Goal: Task Accomplishment & Management: Use online tool/utility

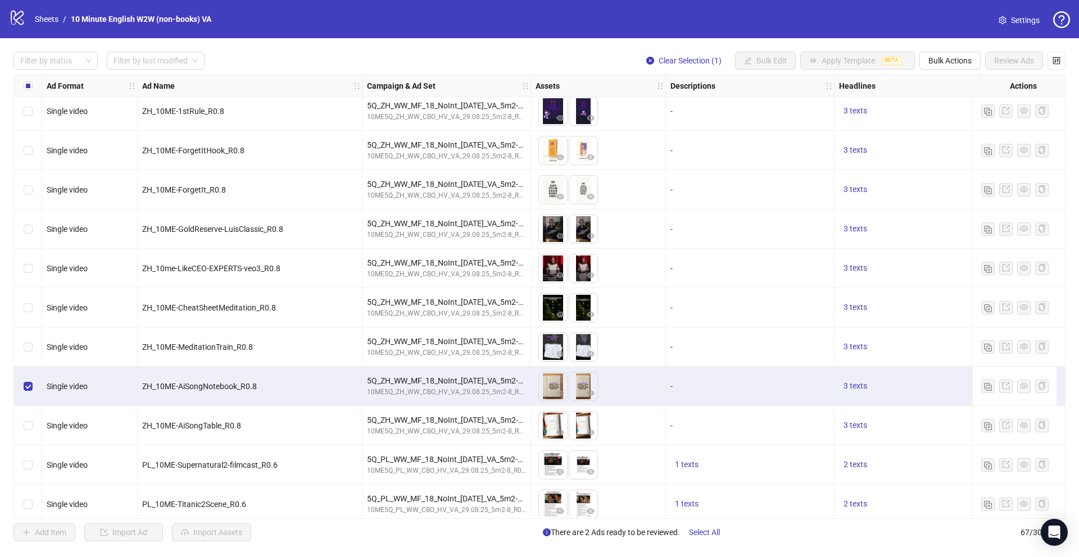
scroll to position [1772, 0]
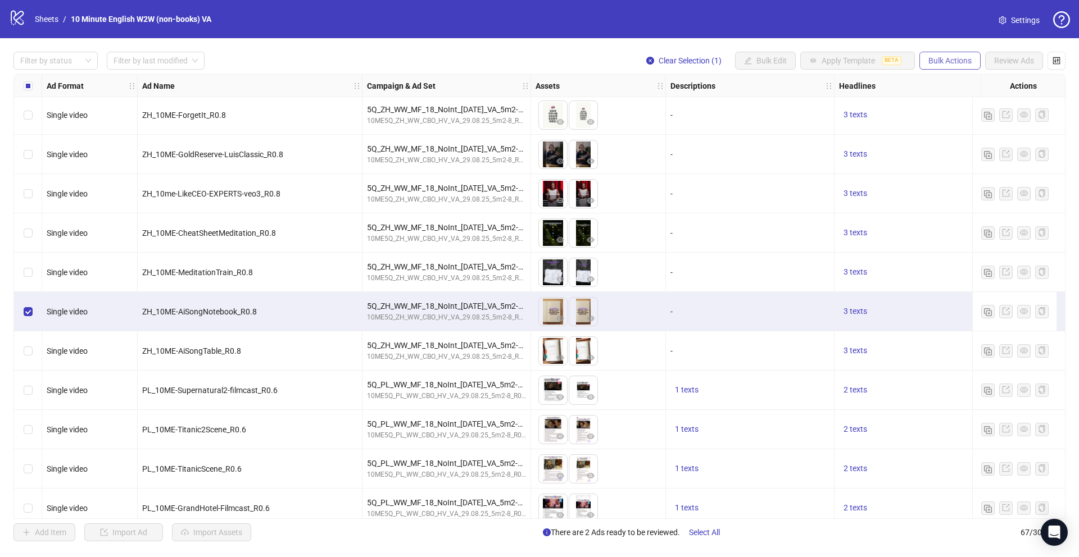
click at [956, 58] on span "Bulk Actions" at bounding box center [949, 60] width 43 height 9
click at [959, 99] on span "Duplicate" at bounding box center [965, 101] width 77 height 12
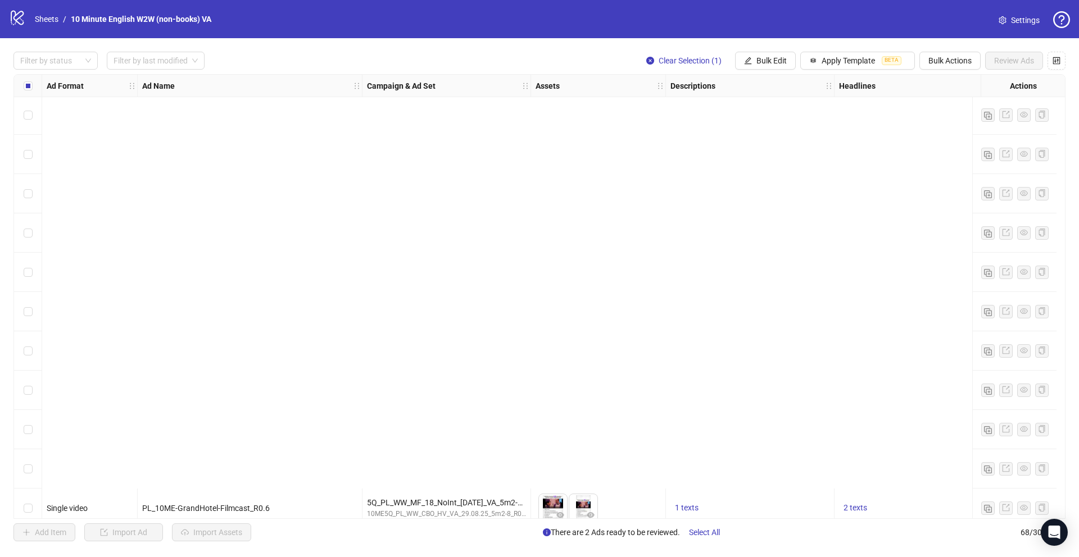
scroll to position [2258, 0]
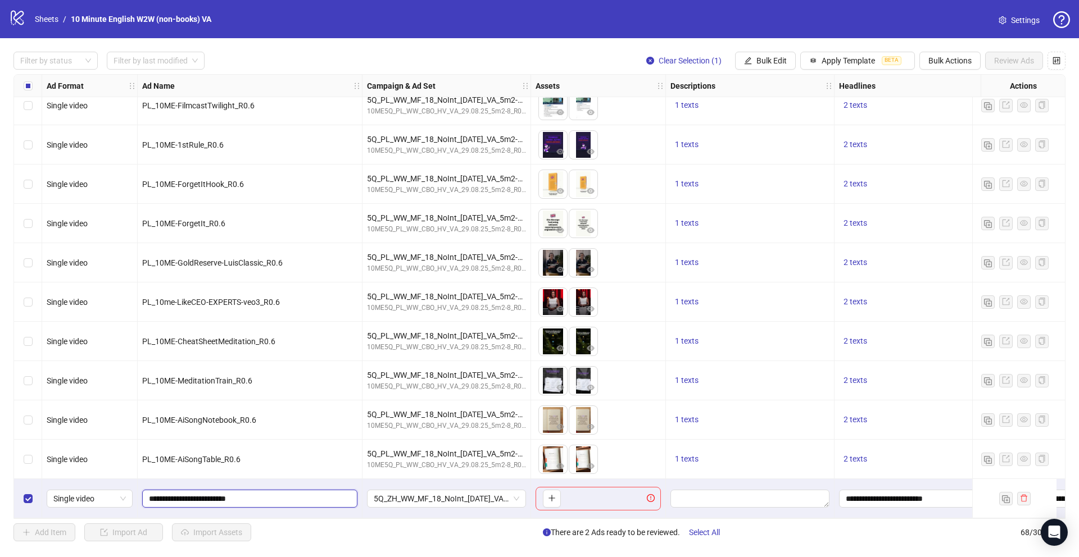
drag, startPoint x: 162, startPoint y: 492, endPoint x: 243, endPoint y: 494, distance: 80.4
click at [243, 494] on input "**********" at bounding box center [248, 499] width 199 height 12
paste input "text"
type input "**********"
click at [491, 496] on span "5Q_ZH_WW_MF_18_NoInt_[DATE]_VA_5m2-8_R0.8_Shpora" at bounding box center [447, 499] width 146 height 17
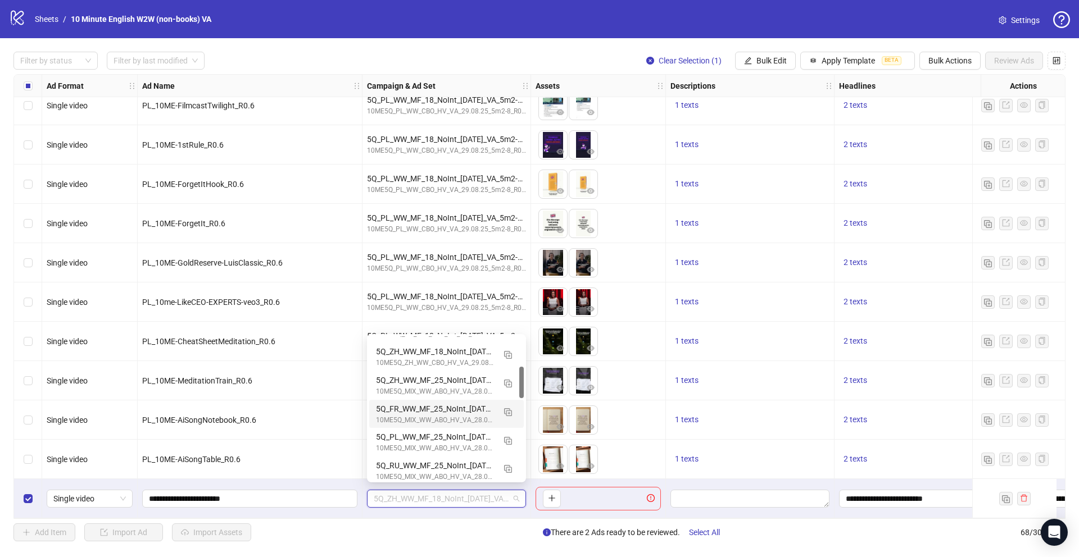
scroll to position [139, 0]
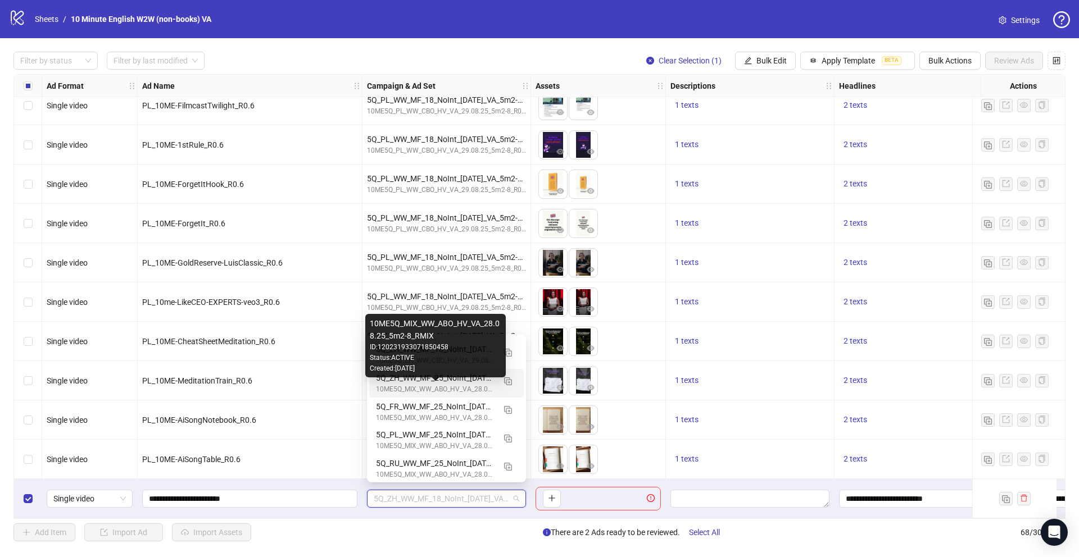
click at [465, 384] on div "10ME5Q_MIX_WW_ABO_HV_VA_28.08.25_5m2-8_RMIX" at bounding box center [435, 389] width 119 height 11
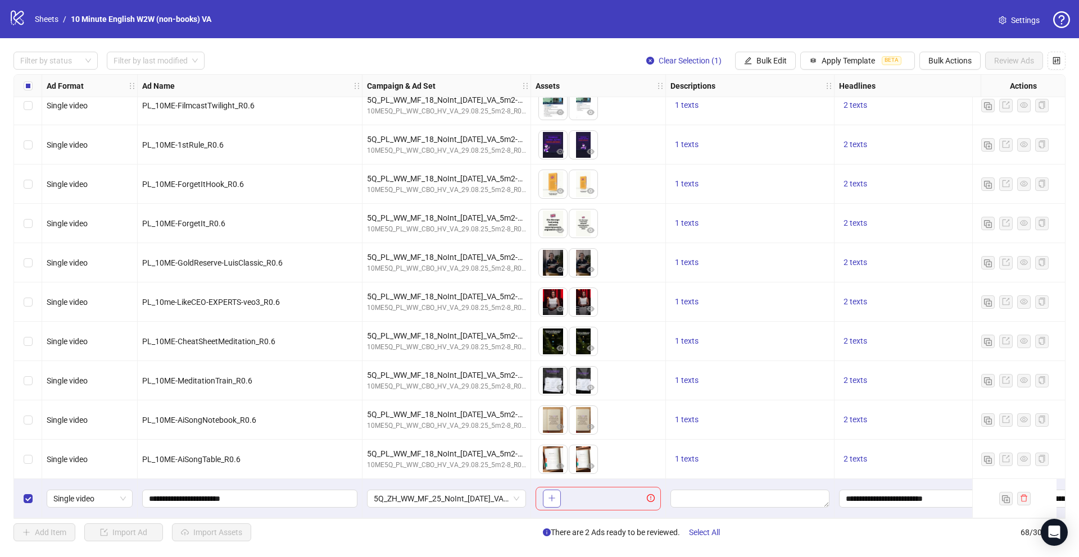
click at [551, 494] on icon "plus" at bounding box center [552, 498] width 8 height 8
click at [553, 494] on icon "plus" at bounding box center [552, 498] width 8 height 8
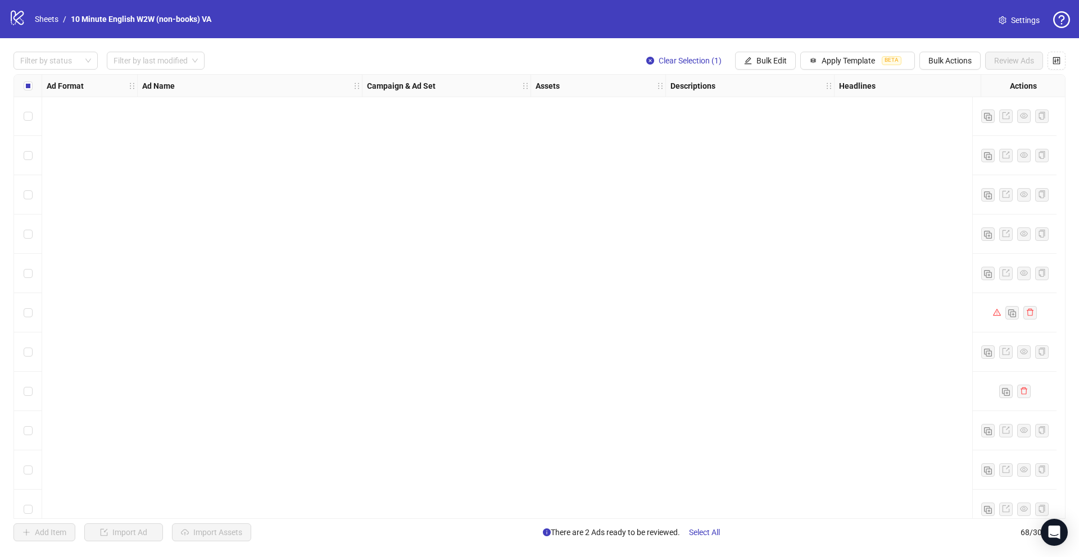
scroll to position [2258, 0]
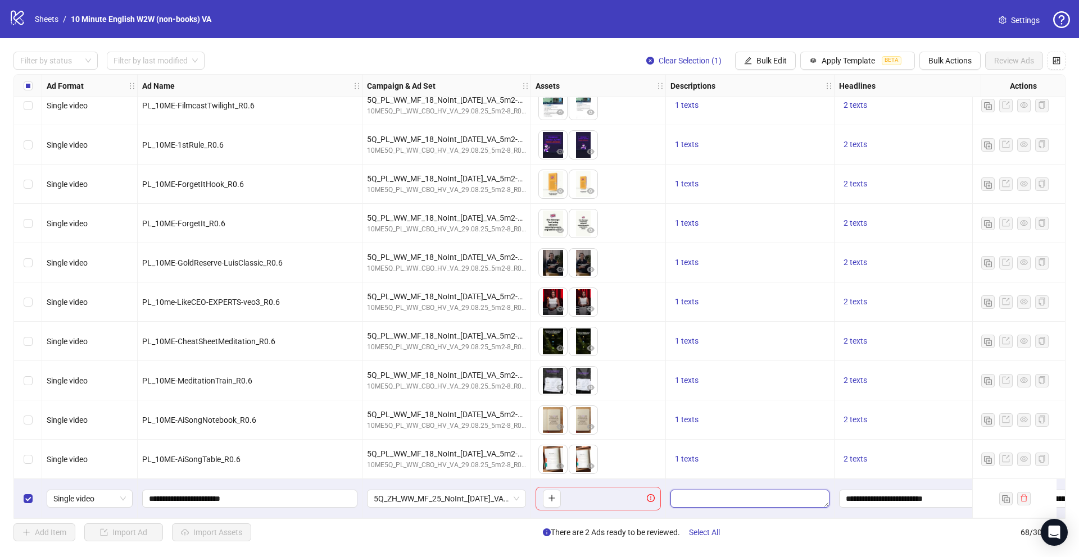
click at [812, 490] on textarea "Edit values" at bounding box center [749, 499] width 159 height 18
click at [609, 479] on div "To pick up a draggable item, press the space bar. While dragging, use the arrow…" at bounding box center [598, 498] width 135 height 39
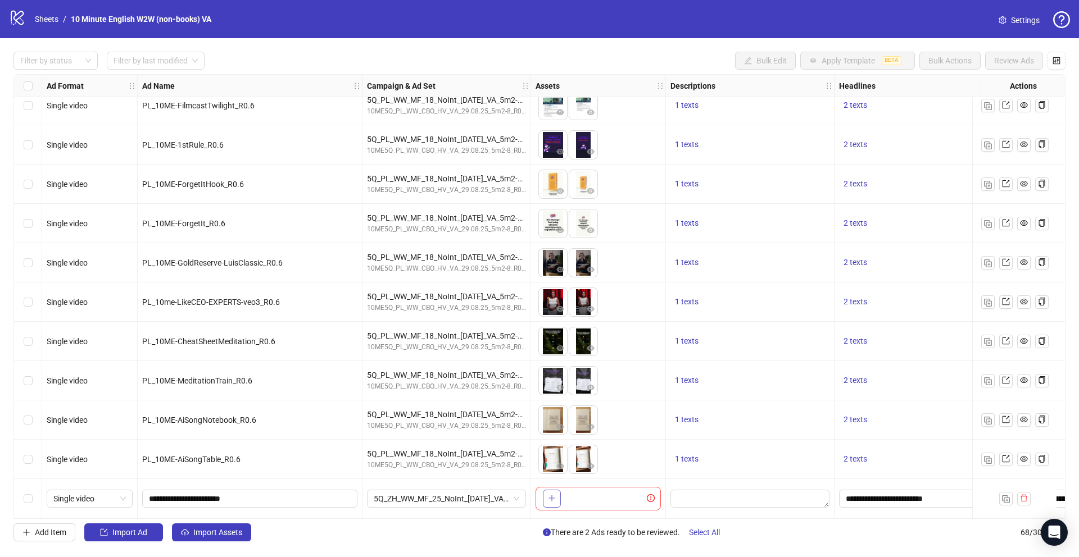
click at [550, 494] on icon "plus" at bounding box center [552, 498] width 8 height 8
click at [554, 494] on icon "plus" at bounding box center [552, 498] width 8 height 8
click at [549, 496] on icon "plus" at bounding box center [552, 498] width 8 height 8
click at [653, 494] on icon "exclamation-circle" at bounding box center [651, 498] width 8 height 8
click at [651, 494] on icon "exclamation-circle" at bounding box center [651, 498] width 8 height 8
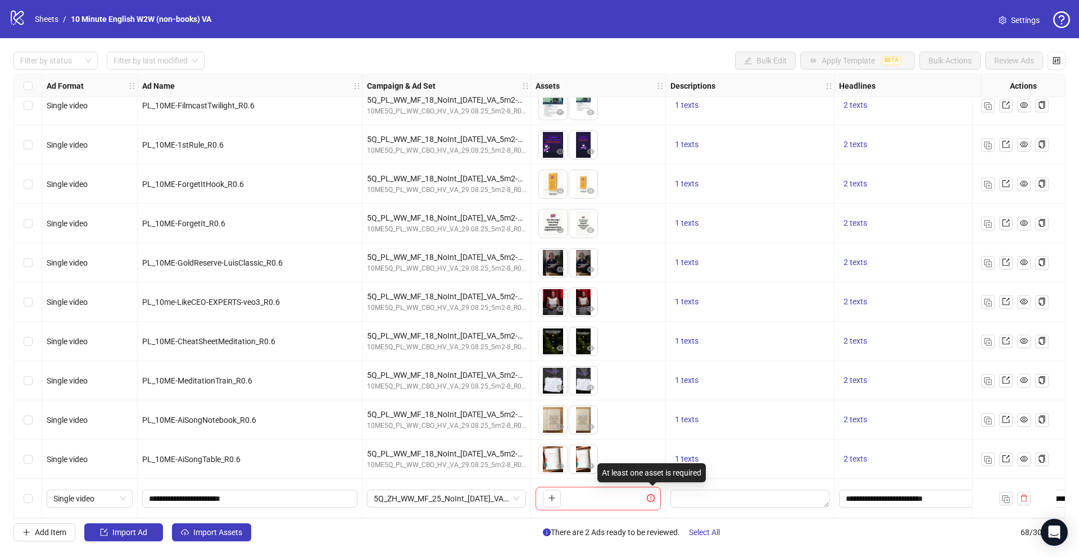
click at [651, 494] on icon "exclamation-circle" at bounding box center [651, 498] width 8 height 8
click at [549, 494] on icon "plus" at bounding box center [552, 498] width 8 height 8
click at [550, 494] on icon "plus" at bounding box center [552, 498] width 8 height 8
click at [549, 498] on icon "plus" at bounding box center [551, 498] width 6 height 1
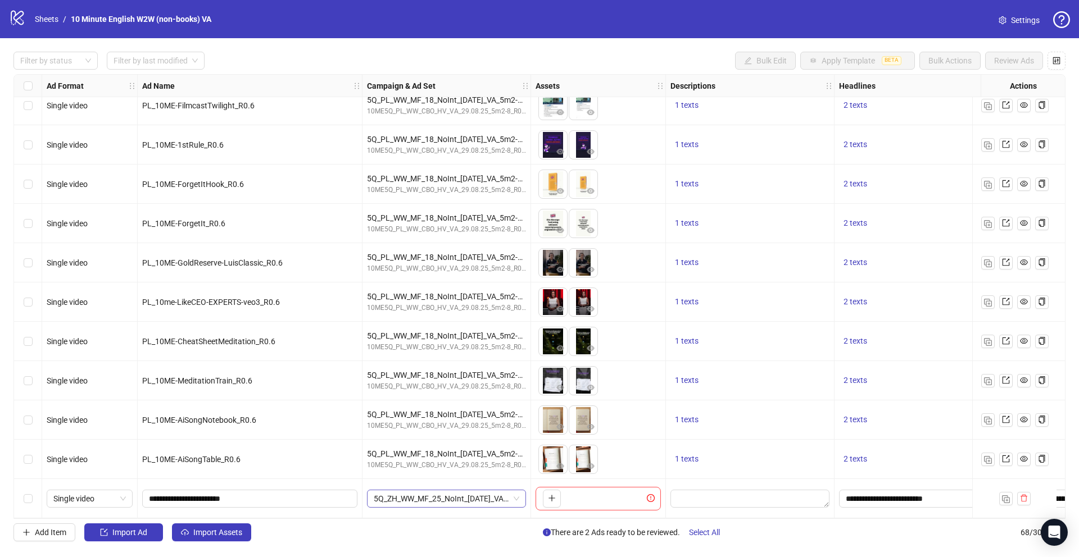
click at [474, 493] on span "5Q_ZH_WW_MF_25_NoInt_[DATE]_VA_5m2-8_R0.8" at bounding box center [447, 499] width 146 height 17
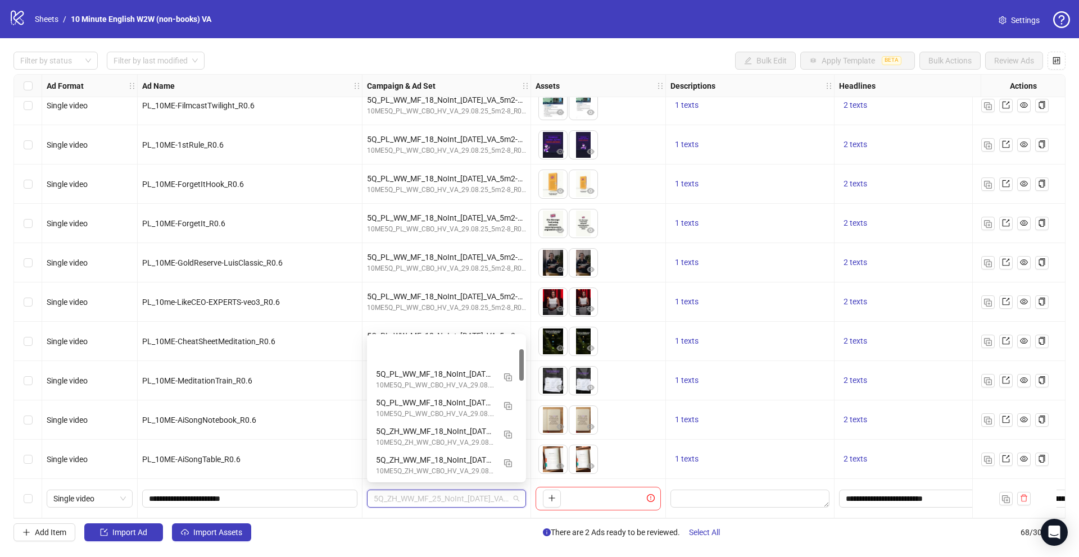
scroll to position [57, 0]
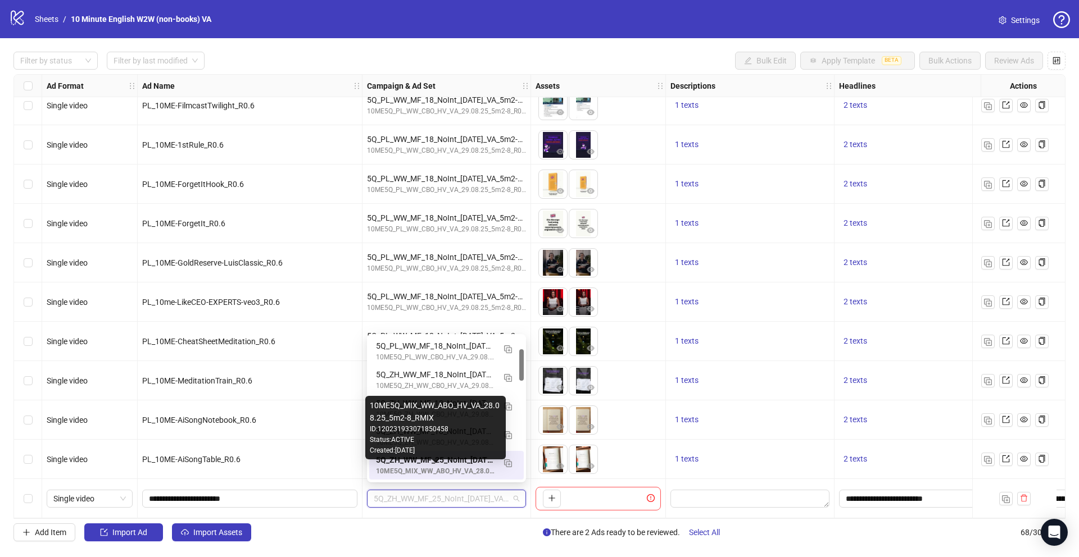
click at [492, 470] on div "10ME5Q_MIX_WW_ABO_HV_VA_28.08.25_5m2-8_RMIX" at bounding box center [435, 471] width 119 height 11
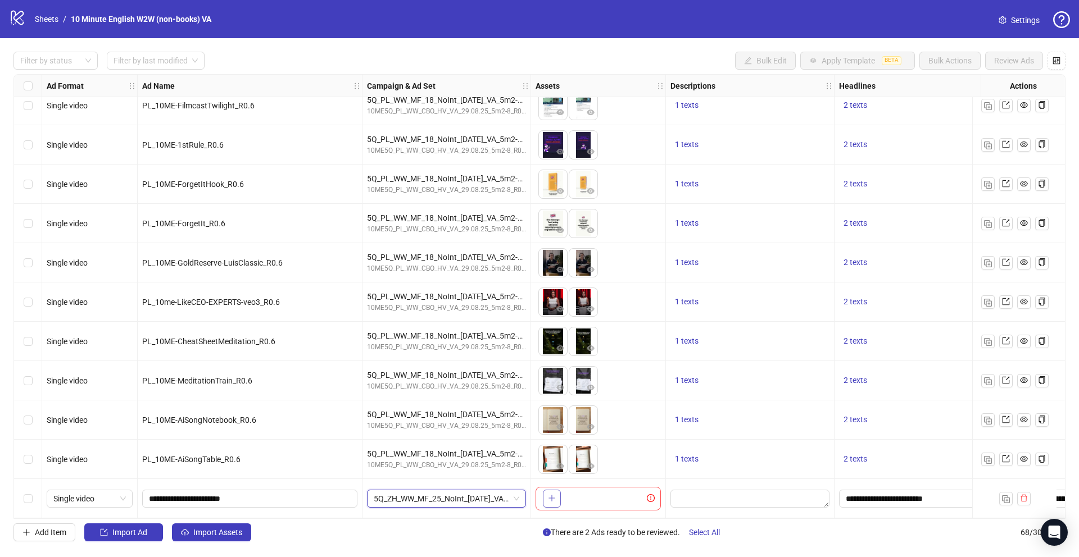
click at [555, 494] on icon "plus" at bounding box center [552, 498] width 8 height 8
click at [557, 496] on button "button" at bounding box center [552, 499] width 18 height 18
click at [578, 492] on div "To pick up a draggable item, press the space bar. While dragging, use the arrow…" at bounding box center [597, 499] width 125 height 24
drag, startPoint x: 668, startPoint y: 502, endPoint x: 655, endPoint y: 502, distance: 12.9
click at [668, 502] on div at bounding box center [750, 498] width 169 height 39
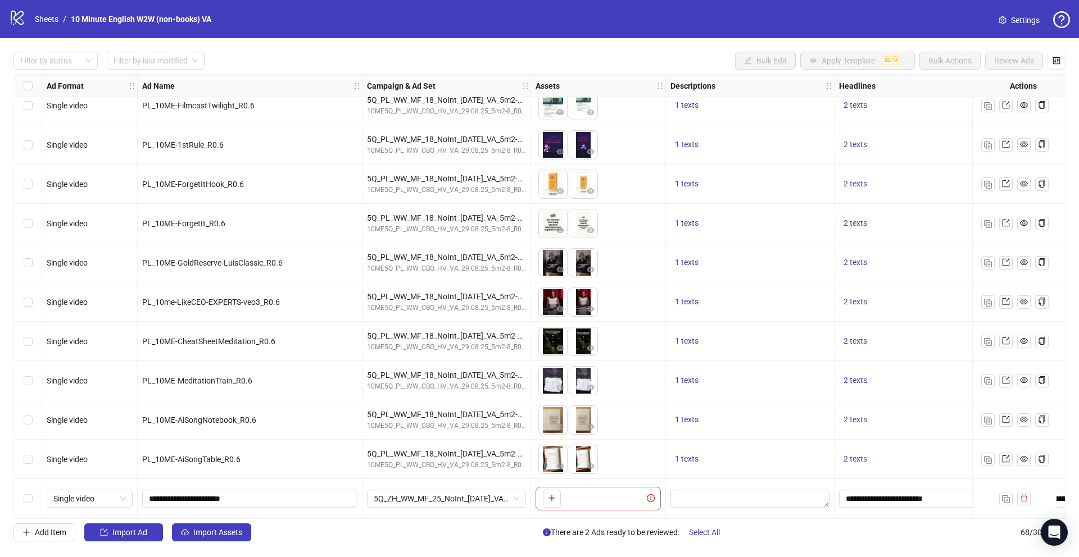
click at [652, 499] on div "To pick up a draggable item, press the space bar. While dragging, use the arrow…" at bounding box center [597, 499] width 125 height 24
click at [652, 496] on icon "exclamation-circle" at bounding box center [651, 498] width 8 height 8
drag, startPoint x: 603, startPoint y: 475, endPoint x: 704, endPoint y: 474, distance: 100.6
click at [704, 474] on div "At least one asset is required" at bounding box center [651, 473] width 108 height 19
copy div "At least one asset is required"
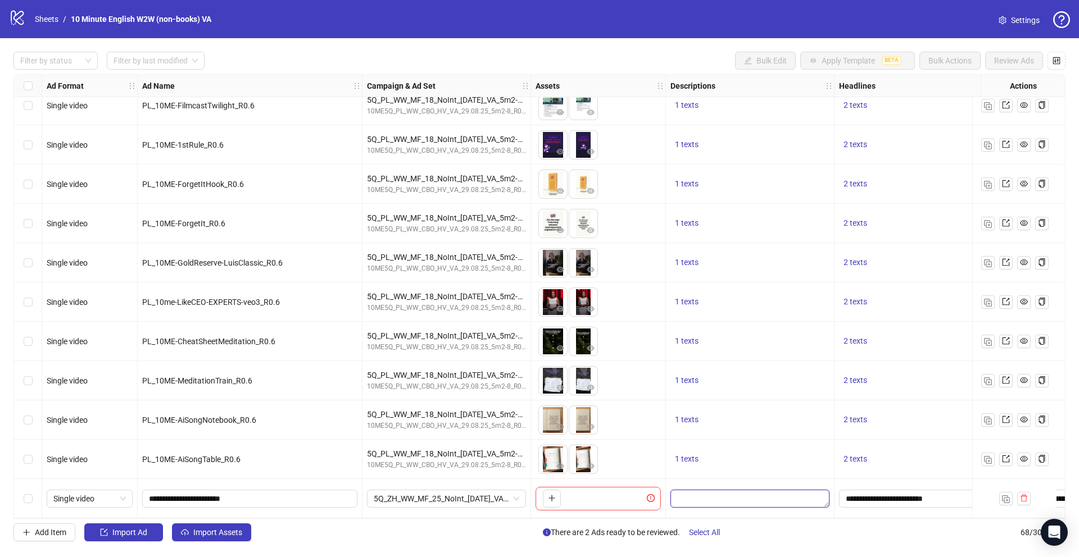
click at [748, 500] on textarea "Edit values" at bounding box center [749, 499] width 159 height 18
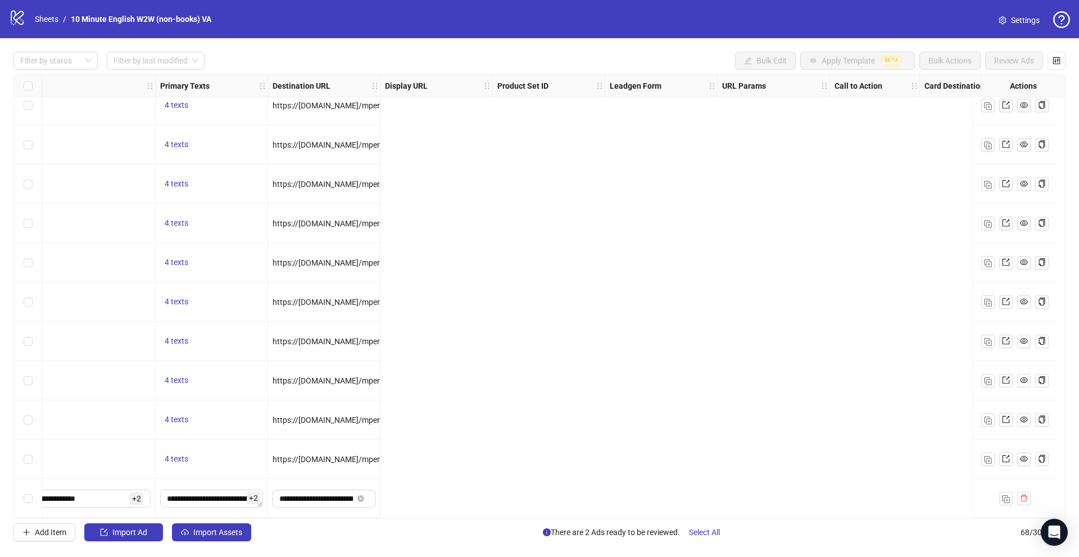
scroll to position [2258, 0]
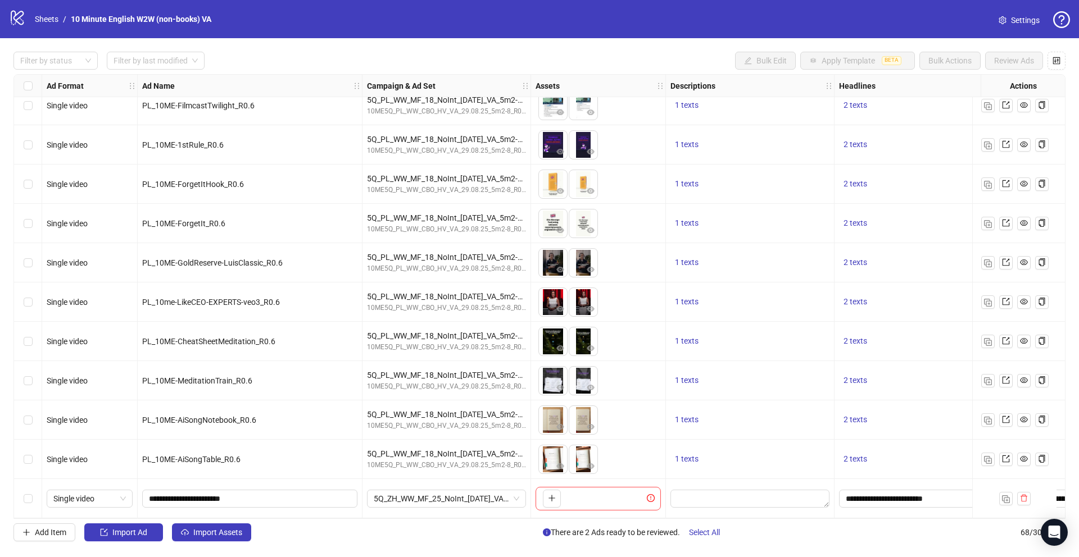
click at [603, 499] on div "To pick up a draggable item, press the space bar. While dragging, use the arrow…" at bounding box center [597, 499] width 125 height 24
click at [650, 496] on icon "exclamation-circle" at bounding box center [650, 498] width 1 height 4
click at [548, 494] on icon "plus" at bounding box center [552, 498] width 8 height 8
click at [550, 495] on icon "plus" at bounding box center [552, 498] width 8 height 8
click at [710, 530] on span "Select All" at bounding box center [704, 532] width 31 height 9
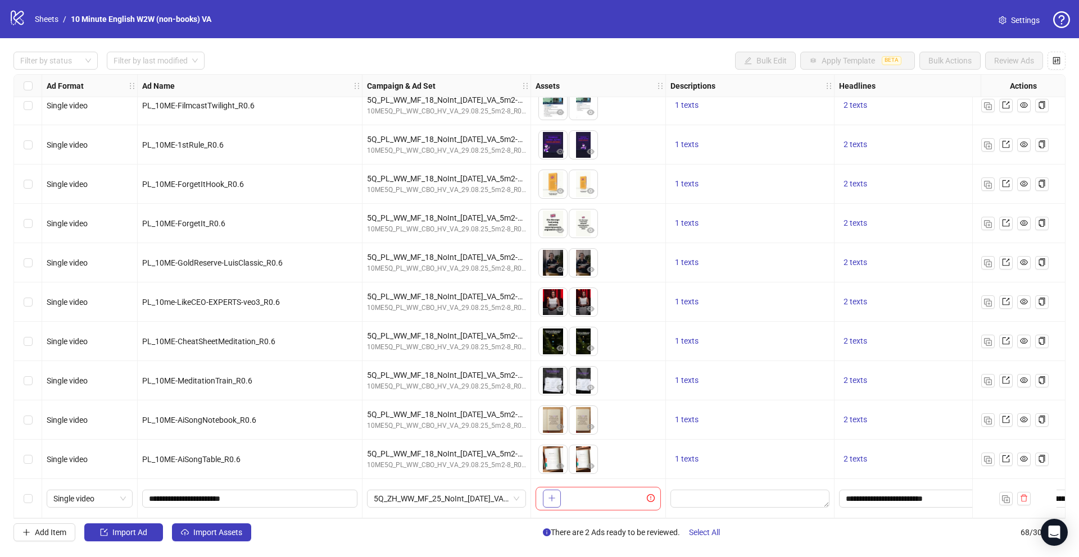
click at [550, 494] on icon "plus" at bounding box center [552, 498] width 8 height 8
click at [651, 495] on icon "exclamation-circle" at bounding box center [651, 498] width 8 height 8
click at [483, 500] on span "5Q_ZH_WW_MF_25_NoInt_[DATE]_VA_5m2-8_R0.8" at bounding box center [447, 499] width 146 height 17
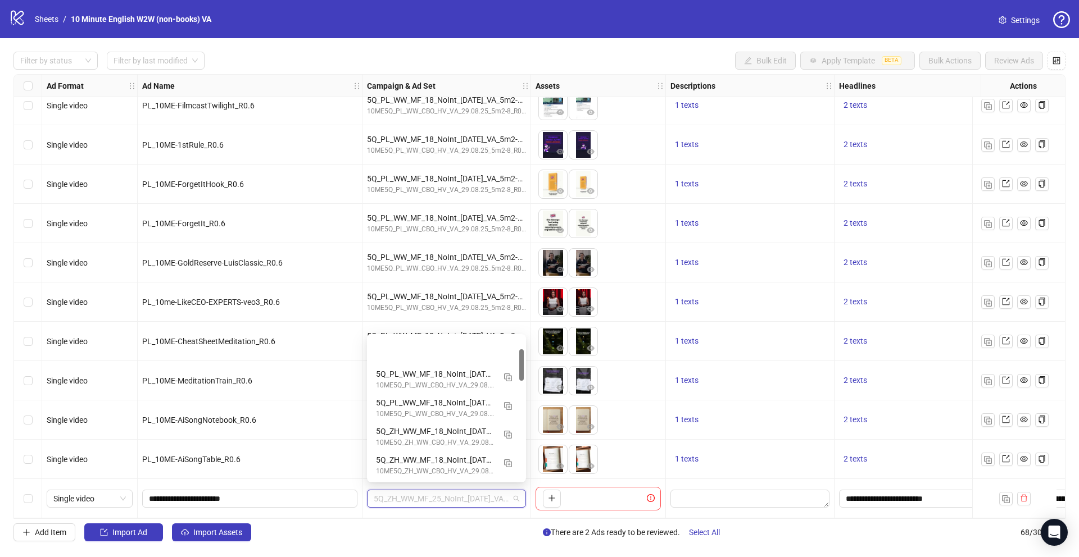
scroll to position [57, 0]
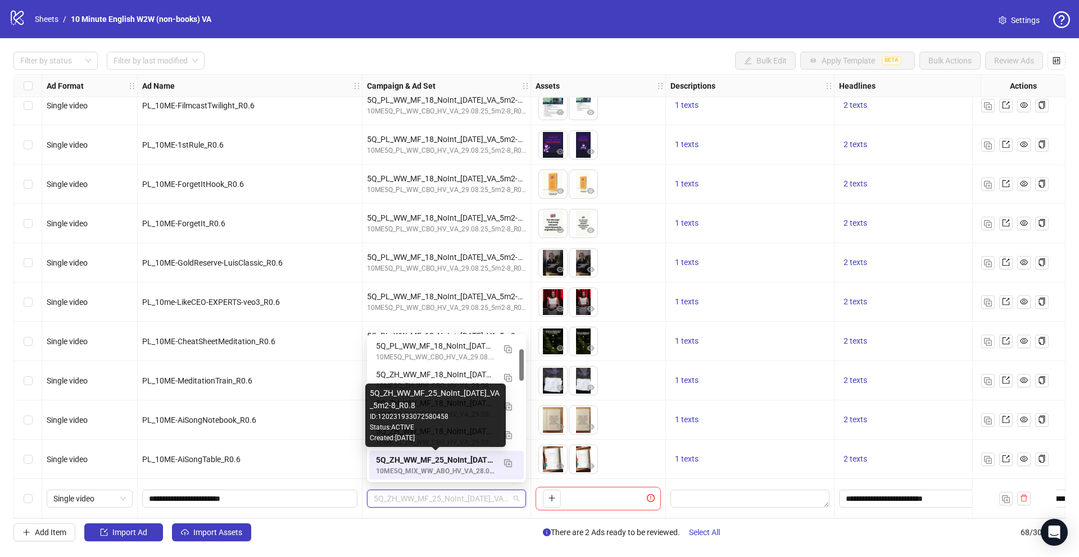
click at [455, 462] on div "5Q_ZH_WW_MF_25_NoInt_[DATE]_VA_5m2-8_R0.8" at bounding box center [435, 460] width 119 height 12
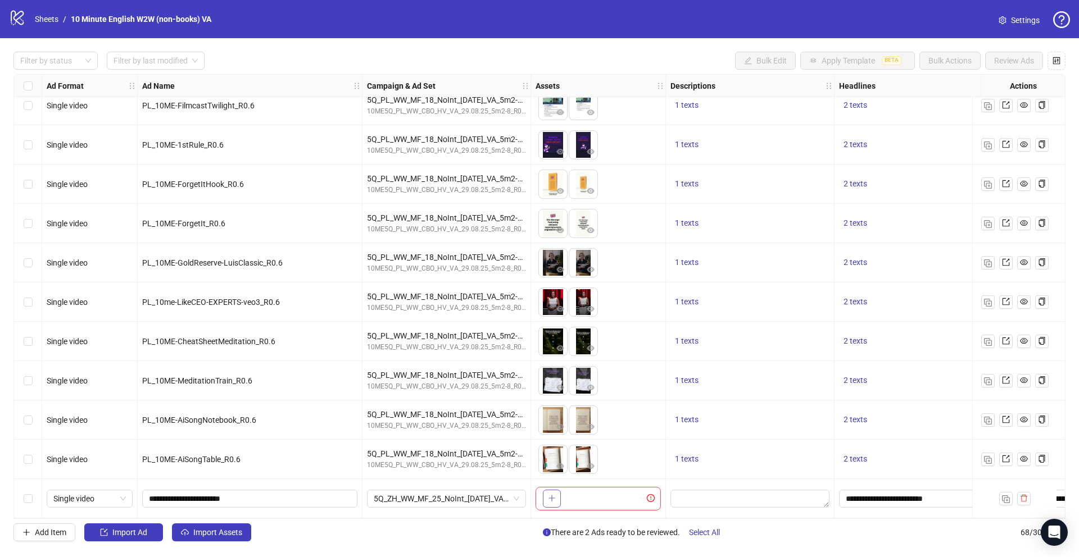
click at [547, 498] on button "button" at bounding box center [552, 499] width 18 height 18
click at [553, 497] on icon "plus" at bounding box center [552, 498] width 8 height 8
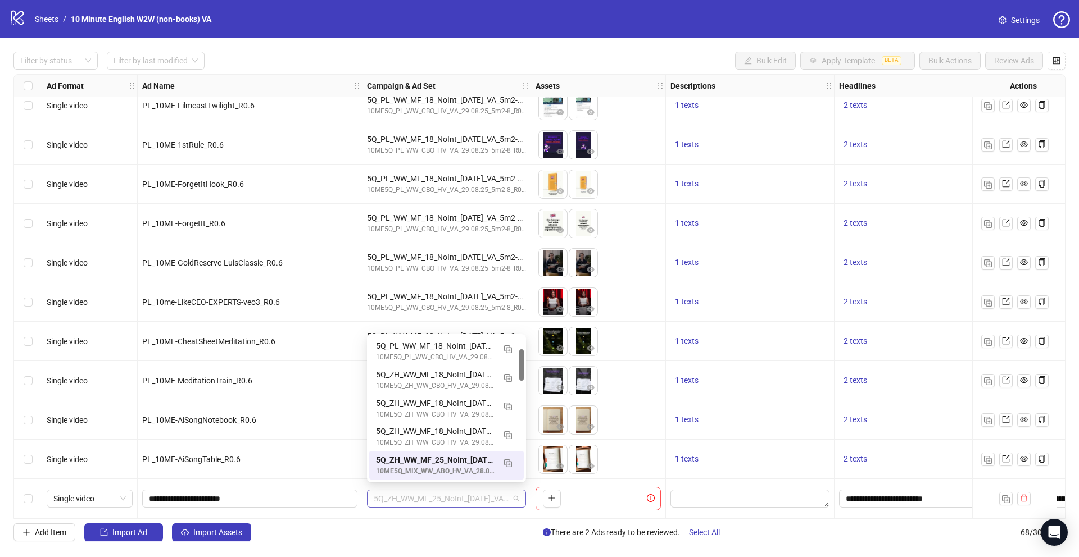
click at [515, 494] on span "5Q_ZH_WW_MF_25_NoInt_[DATE]_VA_5m2-8_R0.8" at bounding box center [447, 499] width 146 height 17
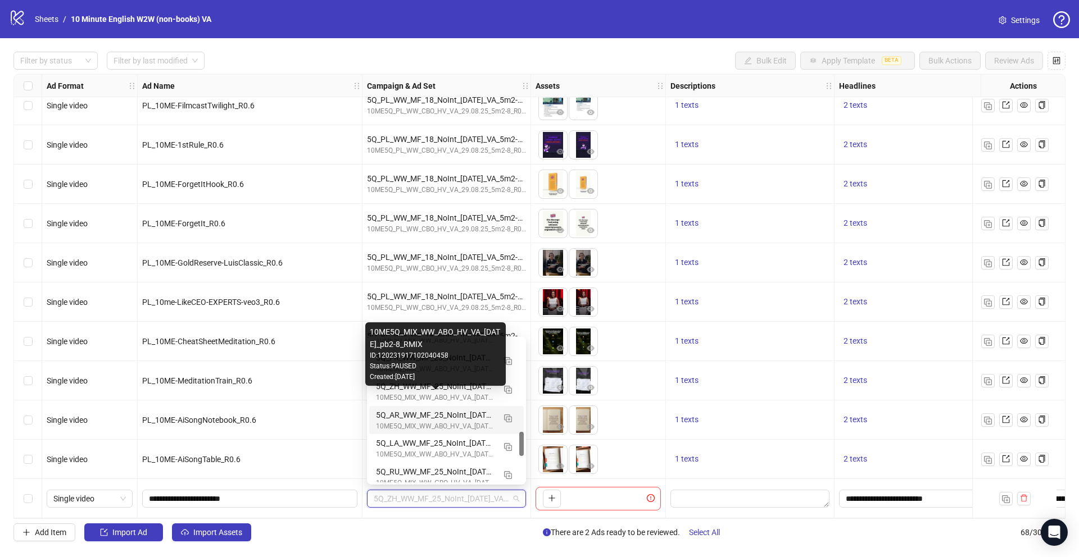
scroll to position [542, 0]
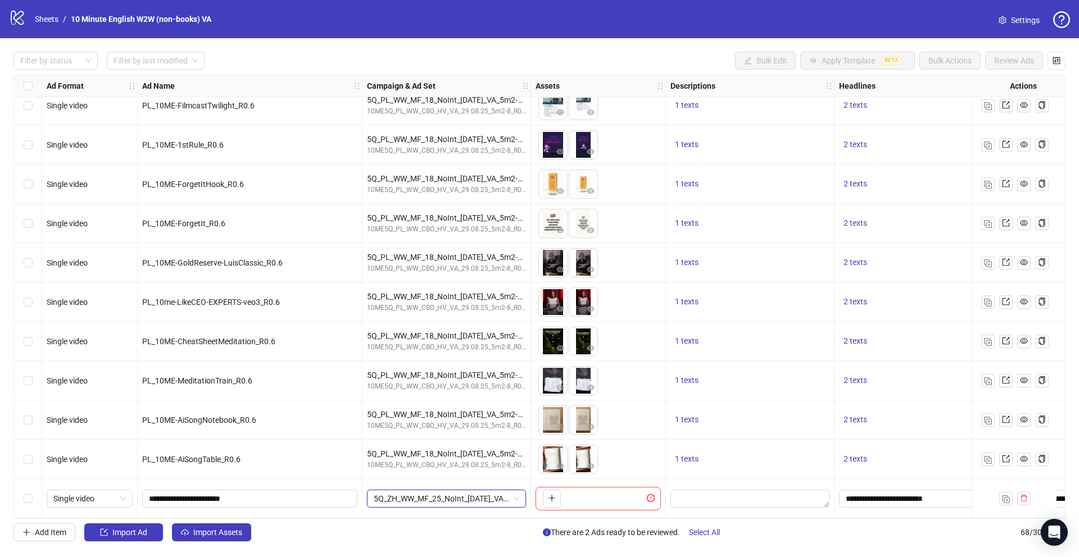
click at [503, 494] on span "5Q_ZH_WW_MF_25_NoInt_[DATE]_VA_5m2-8_R0.8" at bounding box center [447, 499] width 146 height 17
click at [471, 496] on span "5Q_ZH_WW_MF_25_NoInt_[DATE]_VA_5m2-8_R0.8" at bounding box center [447, 499] width 146 height 17
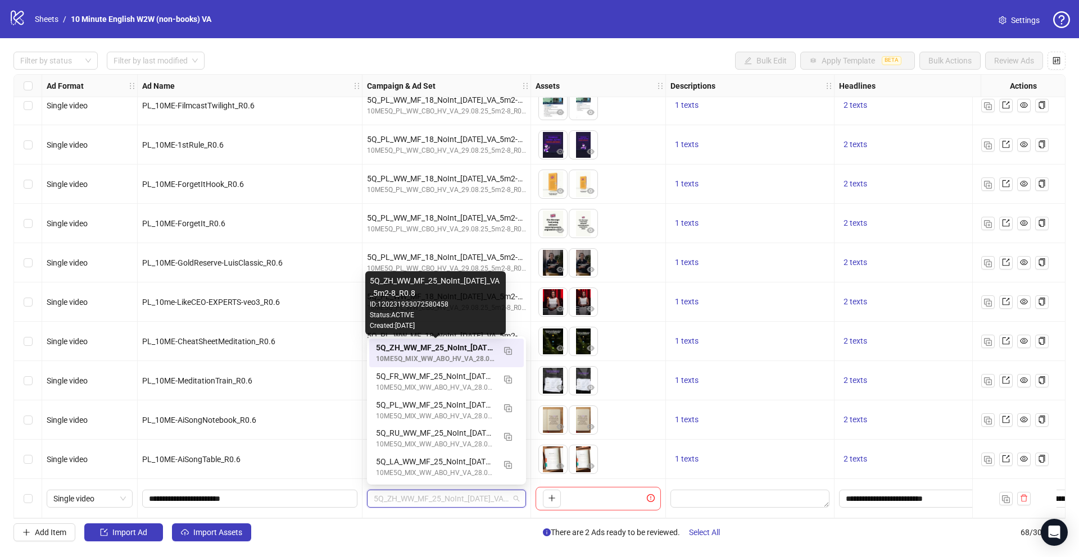
click at [456, 353] on div "5Q_ZH_WW_MF_25_NoInt_[DATE]_VA_5m2-8_R0.8" at bounding box center [435, 348] width 119 height 12
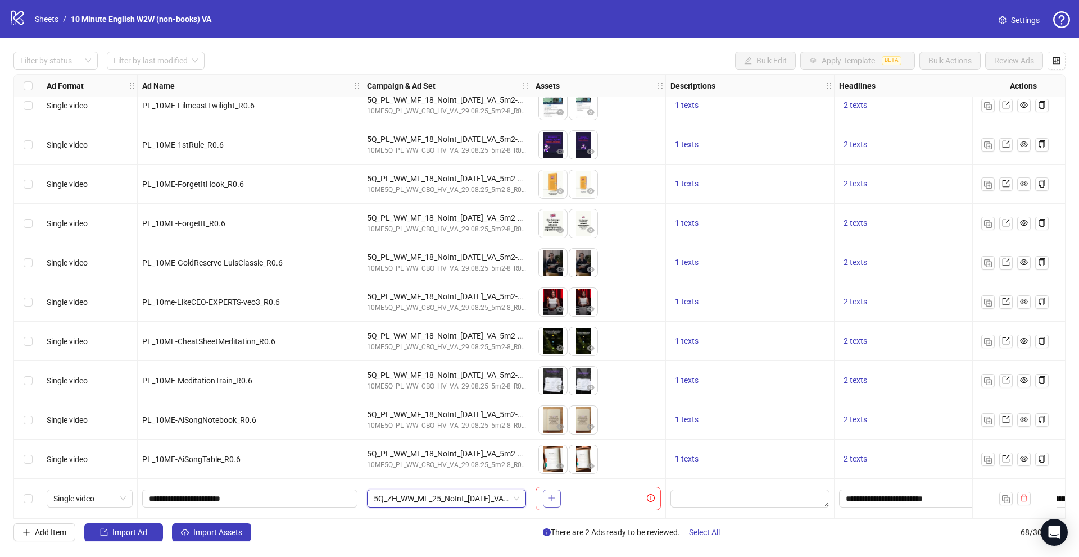
click at [556, 490] on button "button" at bounding box center [552, 499] width 18 height 18
click at [558, 501] on button "button" at bounding box center [552, 499] width 18 height 18
click at [648, 497] on icon "exclamation-circle" at bounding box center [651, 498] width 8 height 8
click at [650, 497] on icon "exclamation-circle" at bounding box center [651, 498] width 8 height 8
click at [650, 498] on icon "exclamation-circle" at bounding box center [651, 498] width 8 height 8
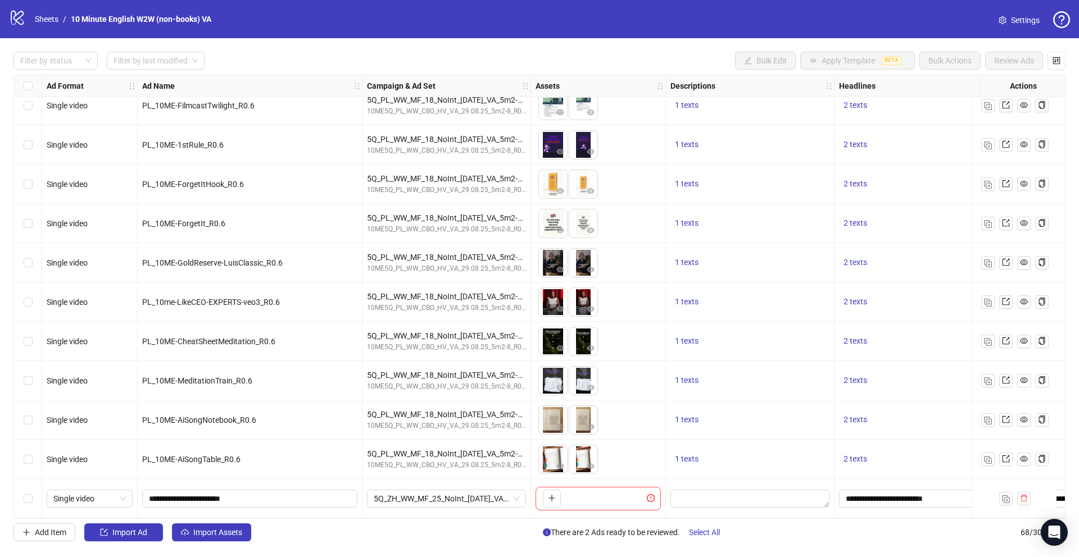
scroll to position [2258, 0]
click at [1020, 495] on icon "delete" at bounding box center [1024, 498] width 8 height 8
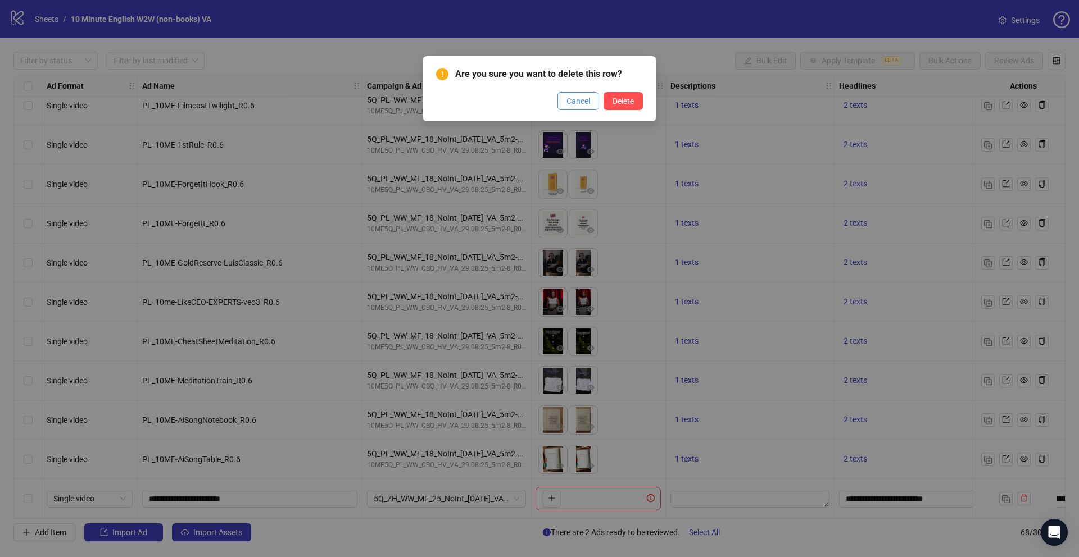
click at [580, 106] on button "Cancel" at bounding box center [578, 101] width 42 height 18
